Goal: Task Accomplishment & Management: Use online tool/utility

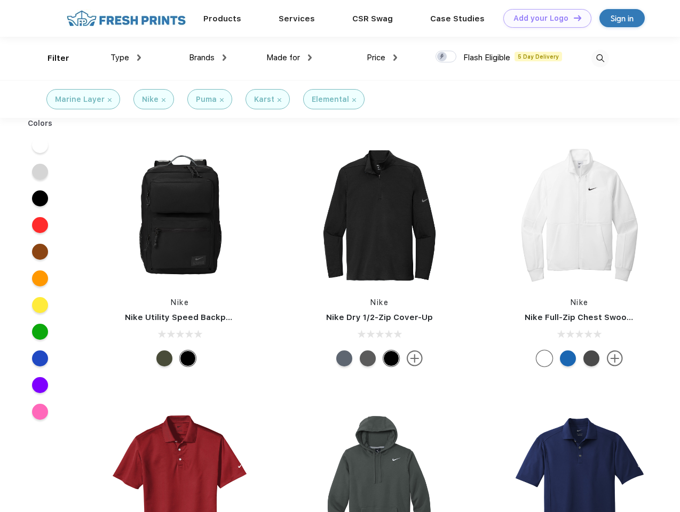
click at [543, 18] on link "Add your Logo Design Tool" at bounding box center [547, 18] width 88 height 19
click at [0, 0] on div "Design Tool" at bounding box center [0, 0] width 0 height 0
click at [573, 18] on link "Add your Logo Design Tool" at bounding box center [547, 18] width 88 height 19
click at [51, 58] on div "Filter" at bounding box center [59, 58] width 22 height 12
click at [126, 58] on span "Type" at bounding box center [119, 58] width 19 height 10
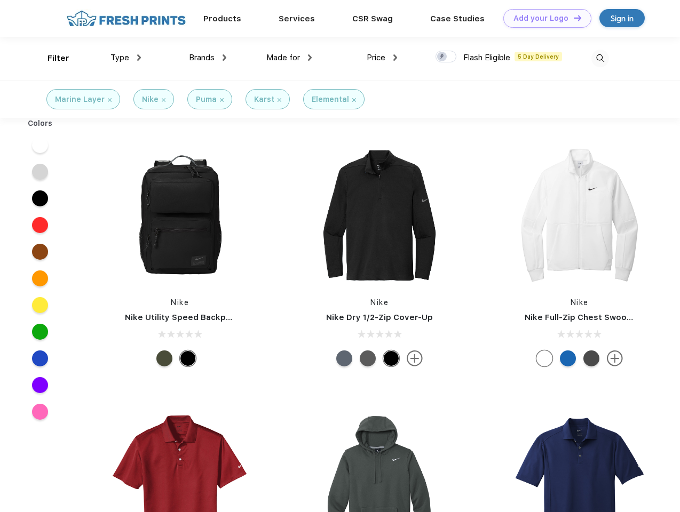
click at [208, 58] on span "Brands" at bounding box center [202, 58] width 26 height 10
click at [289, 58] on span "Made for" at bounding box center [283, 58] width 34 height 10
click at [382, 58] on span "Price" at bounding box center [376, 58] width 19 height 10
click at [446, 57] on div at bounding box center [446, 57] width 21 height 12
click at [442, 57] on input "checkbox" at bounding box center [439, 53] width 7 height 7
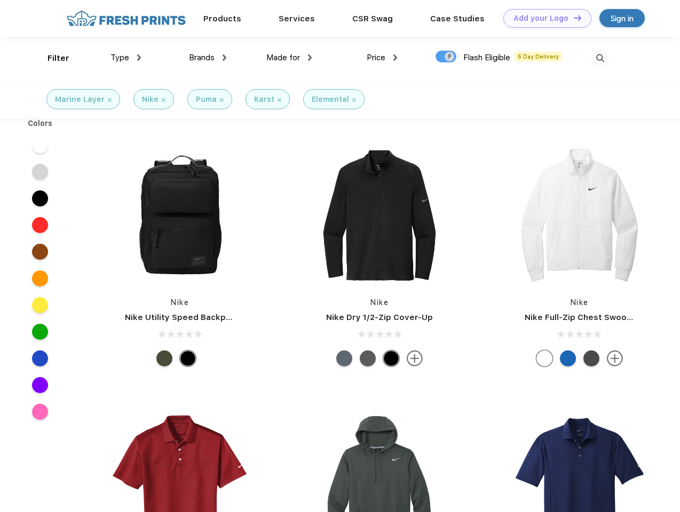
click at [600, 58] on img at bounding box center [600, 59] width 18 height 18
